Goal: Task Accomplishment & Management: Manage account settings

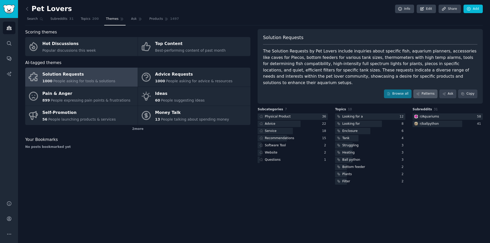
click at [419, 92] on icon at bounding box center [417, 93] width 3 height 3
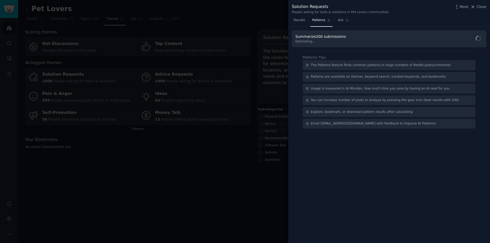
click at [484, 10] on div "More Close" at bounding box center [470, 7] width 32 height 6
click at [484, 9] on span "Close" at bounding box center [481, 6] width 10 height 5
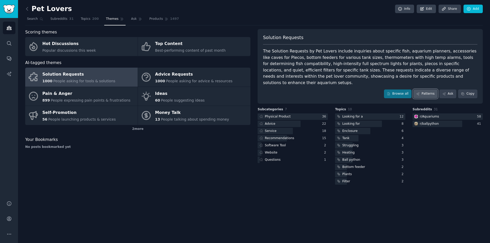
click at [428, 90] on link "Patterns" at bounding box center [425, 94] width 24 height 9
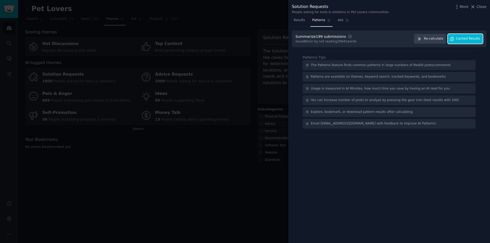
click at [472, 40] on span "Cached Results" at bounding box center [468, 39] width 24 height 5
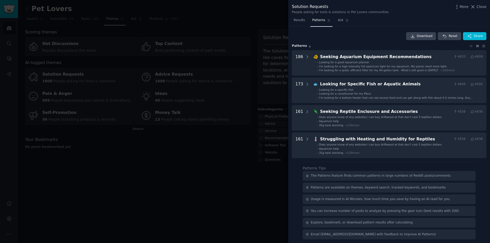
click at [483, 9] on span "Close" at bounding box center [481, 6] width 10 height 5
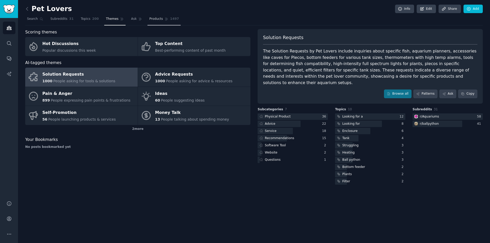
click at [149, 16] on link "Products 1497" at bounding box center [163, 20] width 33 height 11
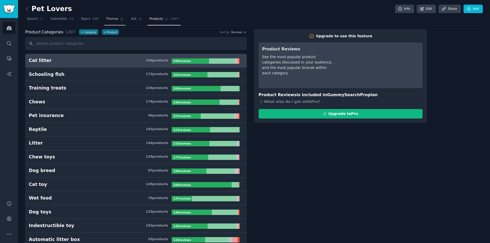
click at [112, 22] on link "Themes" at bounding box center [115, 20] width 22 height 11
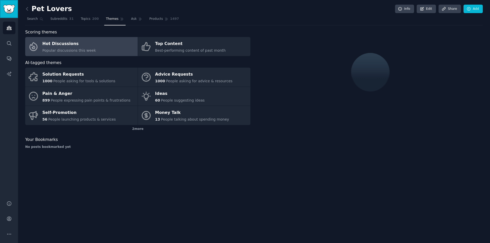
click at [12, 10] on img "Sidebar" at bounding box center [9, 9] width 12 height 9
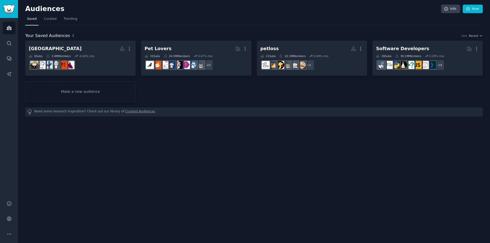
click at [8, 226] on div "Help Account More" at bounding box center [9, 218] width 18 height 49
click at [8, 221] on icon "Sidebar" at bounding box center [8, 218] width 5 height 5
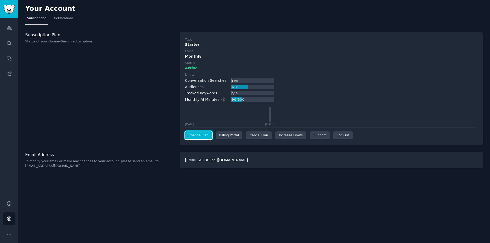
click at [200, 138] on link "Change Plan" at bounding box center [198, 135] width 27 height 8
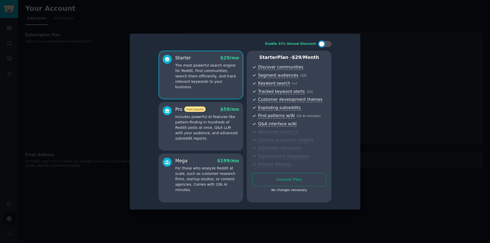
drag, startPoint x: 378, startPoint y: 64, endPoint x: 382, endPoint y: 65, distance: 3.3
click at [381, 64] on div at bounding box center [245, 121] width 490 height 243
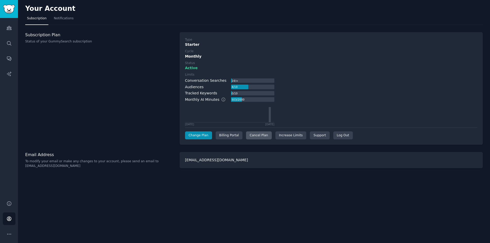
click at [250, 136] on div "Cancel Plan" at bounding box center [258, 135] width 25 height 8
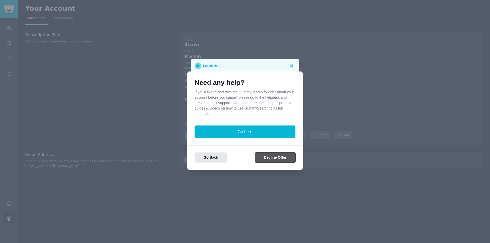
click at [264, 153] on button "Decline Offer" at bounding box center [275, 158] width 40 height 10
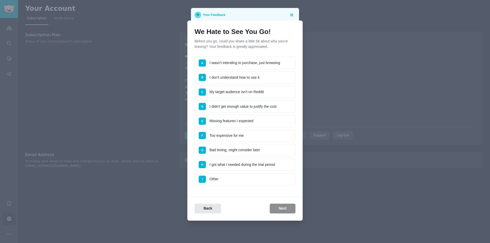
click at [260, 148] on li "G Bad timing, might consider later" at bounding box center [244, 150] width 101 height 13
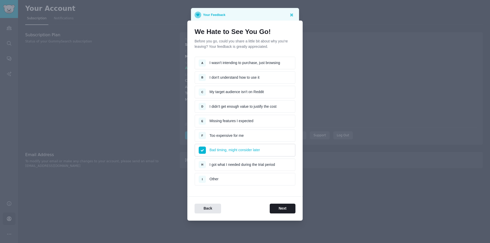
click at [284, 216] on div "We Hate to See You Go! Before you go, could you share a little bit about why yo…" at bounding box center [244, 121] width 115 height 200
click at [284, 212] on button "Next" at bounding box center [283, 209] width 26 height 10
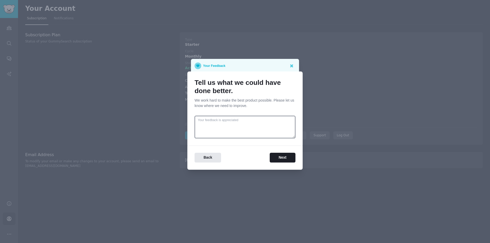
click at [277, 152] on div "Back Next" at bounding box center [244, 154] width 115 height 17
click at [279, 155] on button "Next" at bounding box center [283, 158] width 26 height 10
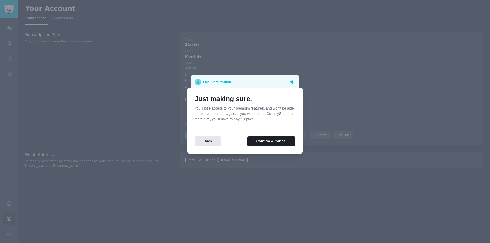
click at [291, 83] on icon at bounding box center [291, 81] width 5 height 5
